Goal: Transaction & Acquisition: Subscribe to service/newsletter

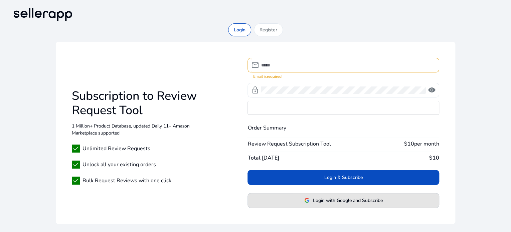
click at [324, 188] on div "Login & Subscribe Login with Google and Subscribe" at bounding box center [343, 189] width 191 height 38
click at [322, 197] on span "Login with Google and Subscribe" at bounding box center [348, 200] width 70 height 7
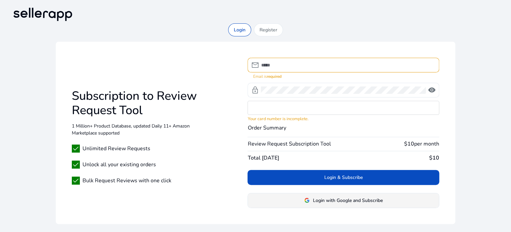
click at [321, 195] on span at bounding box center [343, 200] width 191 height 16
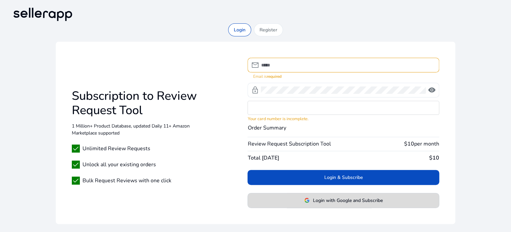
click at [321, 195] on span at bounding box center [343, 200] width 191 height 16
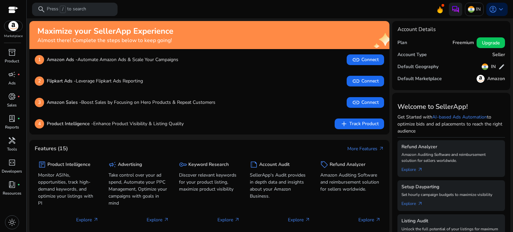
click at [311, 127] on div "4 Product Intelligence - Enhance Product Visibility & Listing Quality add Track…" at bounding box center [209, 124] width 349 height 11
